Goal: Find specific page/section

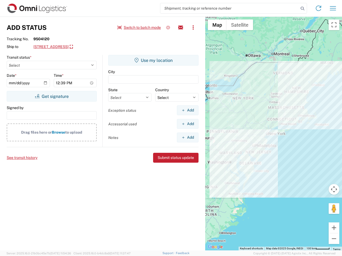
click at [229, 8] on input "search" at bounding box center [229, 8] width 138 height 10
click at [302, 9] on icon at bounding box center [301, 8] width 7 height 7
click at [318, 8] on icon at bounding box center [318, 8] width 9 height 9
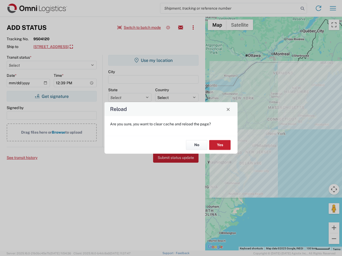
click at [333, 8] on div "Reload Are you sure, you want to clear cache and reload the page? No Yes" at bounding box center [171, 128] width 342 height 256
click at [139, 27] on div "Reload Are you sure, you want to clear cache and reload the page? No Yes" at bounding box center [171, 128] width 342 height 256
click at [168, 27] on div "Reload Are you sure, you want to clear cache and reload the page? No Yes" at bounding box center [171, 128] width 342 height 256
click at [180, 27] on div "Reload Are you sure, you want to clear cache and reload the page? No Yes" at bounding box center [171, 128] width 342 height 256
click at [193, 27] on div "Reload Are you sure, you want to clear cache and reload the page? No Yes" at bounding box center [171, 128] width 342 height 256
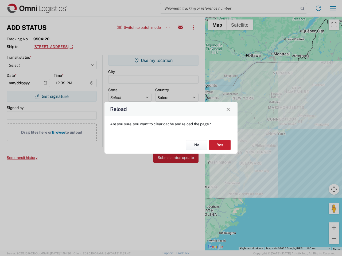
click at [74, 47] on div "Reload Are you sure, you want to clear cache and reload the page? No Yes" at bounding box center [171, 128] width 342 height 256
click at [52, 96] on div "Reload Are you sure, you want to clear cache and reload the page? No Yes" at bounding box center [171, 128] width 342 height 256
